Goal: Book appointment/travel/reservation

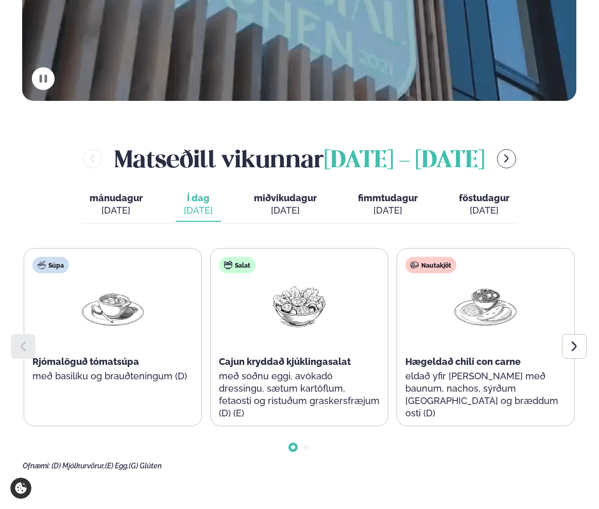
scroll to position [412, 0]
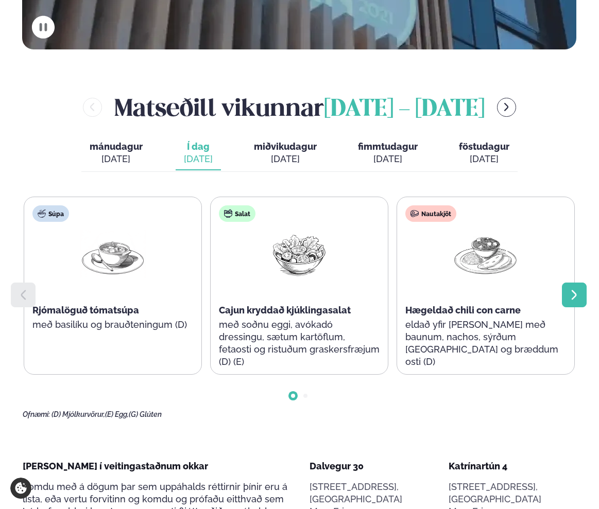
click at [573, 283] on div at bounding box center [574, 295] width 25 height 25
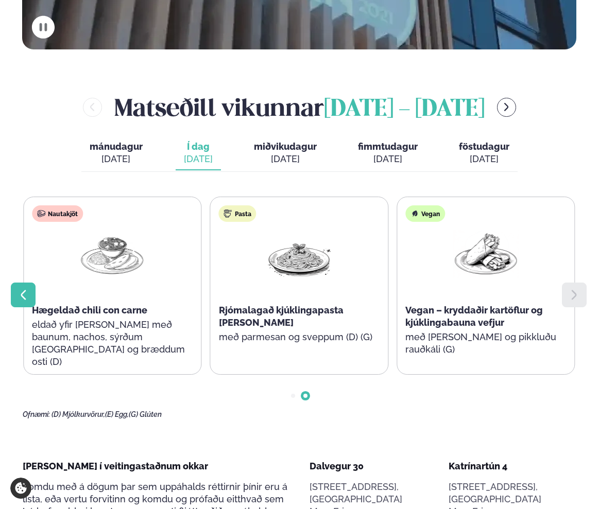
click at [22, 290] on icon at bounding box center [23, 295] width 5 height 10
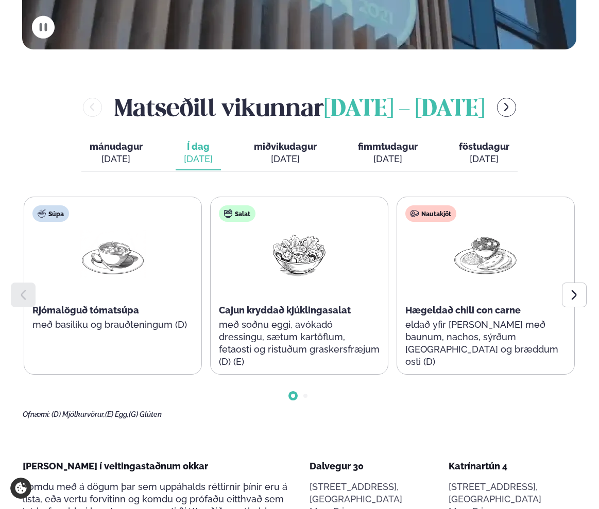
click at [290, 153] on div "[DATE]" at bounding box center [285, 159] width 63 height 12
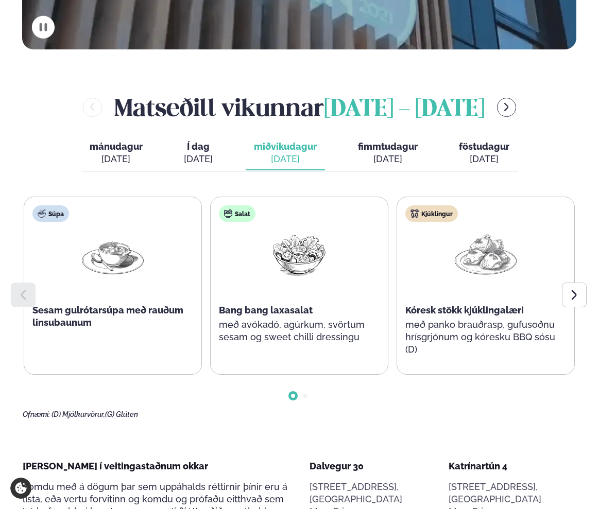
click at [205, 153] on div "[DATE]" at bounding box center [198, 159] width 29 height 12
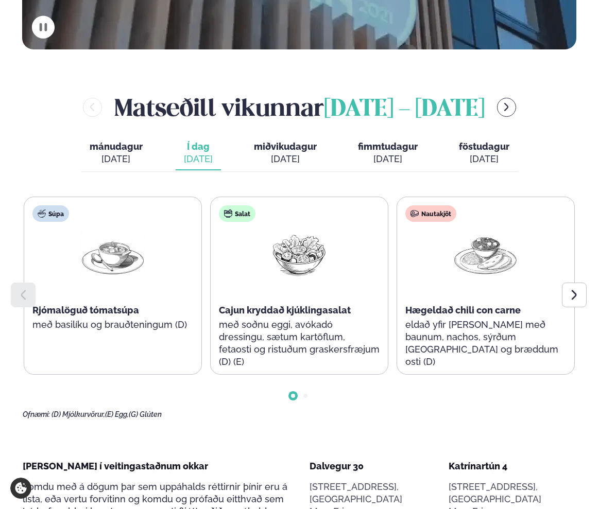
click at [294, 153] on div "[DATE]" at bounding box center [285, 159] width 63 height 12
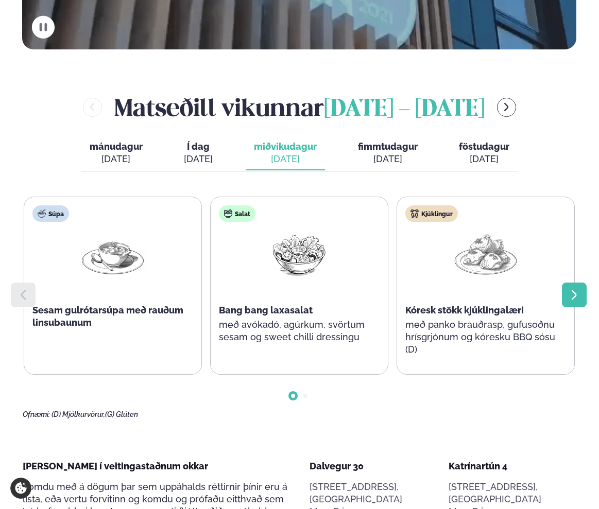
click at [568, 289] on icon at bounding box center [574, 295] width 12 height 12
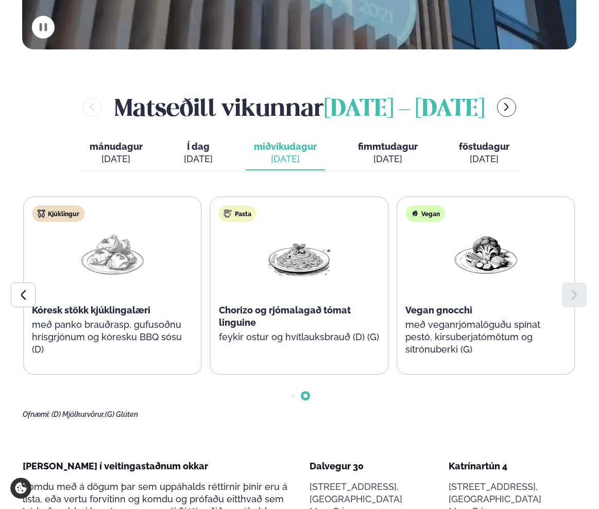
click at [396, 153] on div "[DATE]" at bounding box center [388, 159] width 60 height 12
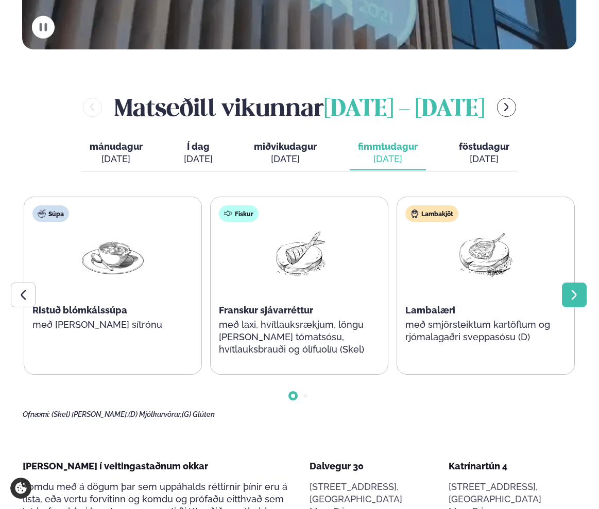
click at [579, 289] on icon at bounding box center [574, 295] width 12 height 12
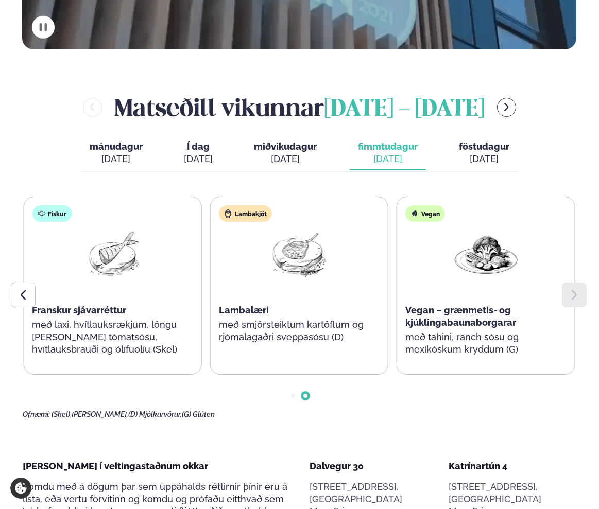
click at [488, 153] on div "[DATE]" at bounding box center [484, 159] width 50 height 12
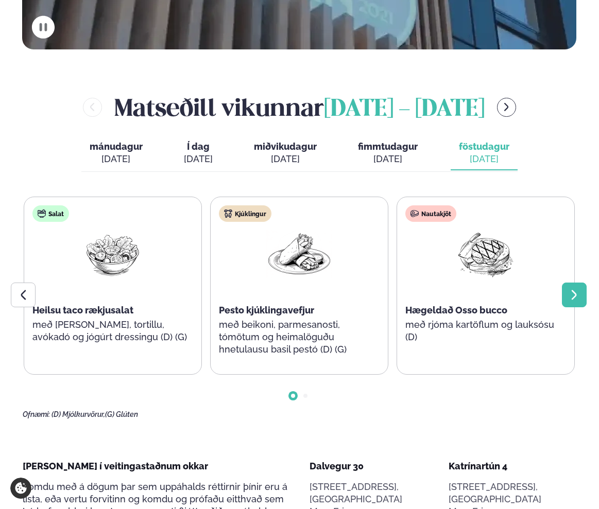
click at [568, 289] on icon at bounding box center [574, 295] width 12 height 12
